Goal: Browse casually: Explore the website without a specific task or goal

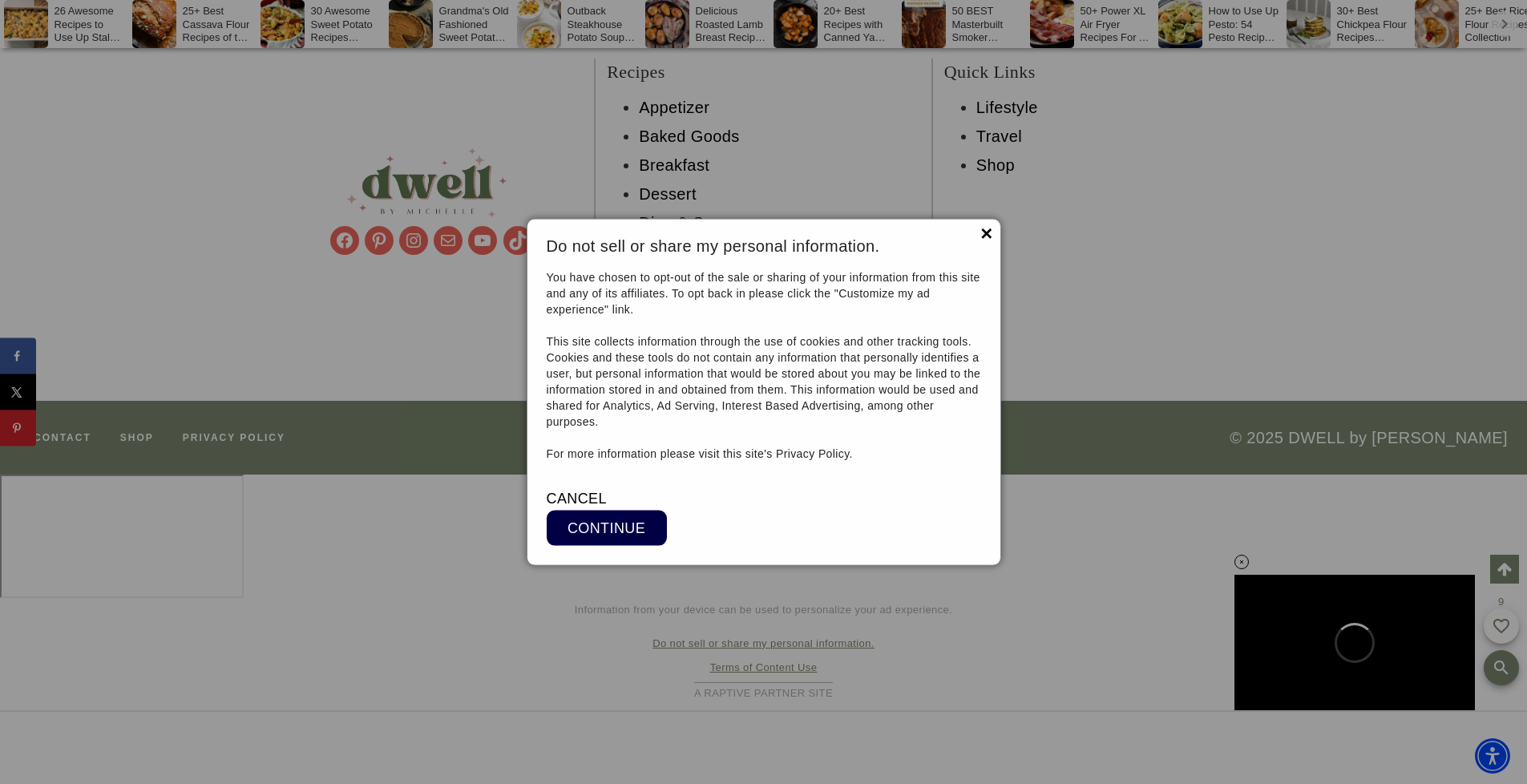
scroll to position [31708, 0]
